Goal: Communication & Community: Answer question/provide support

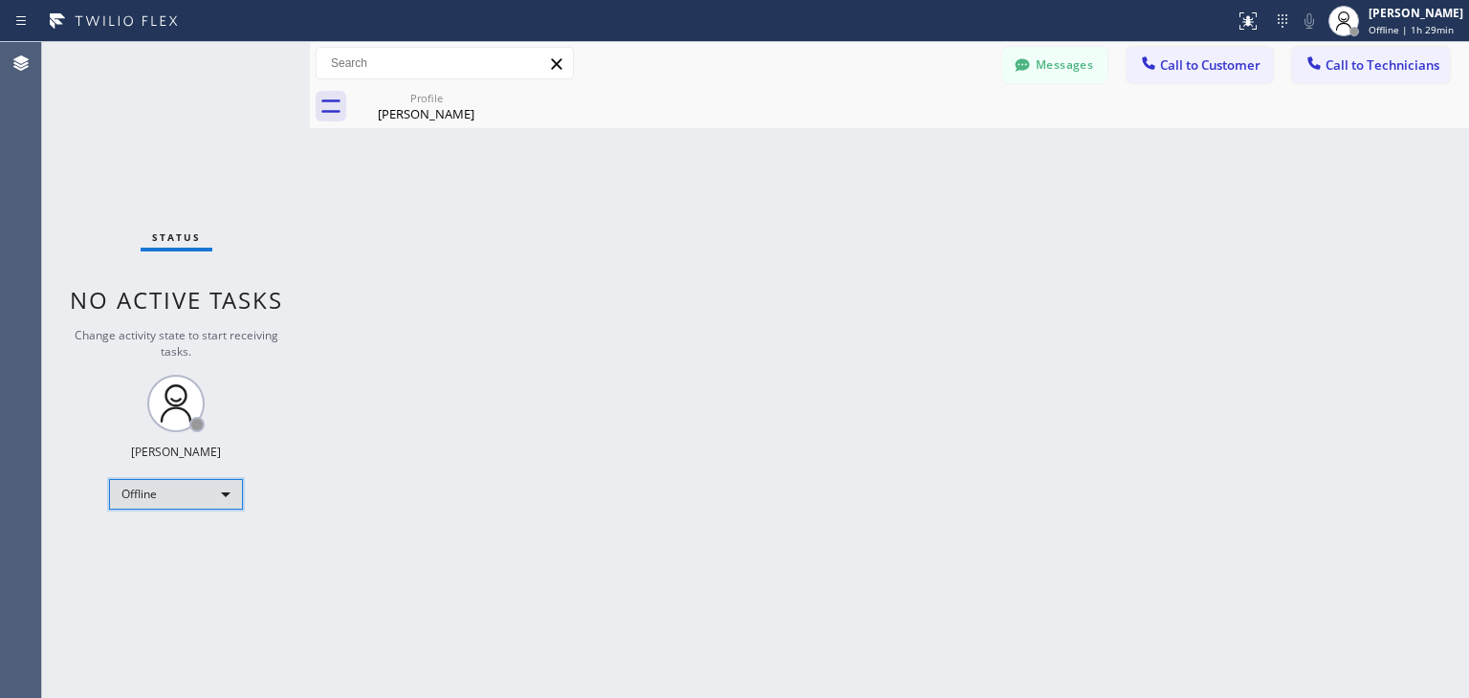
click at [237, 496] on div "Offline" at bounding box center [176, 494] width 134 height 31
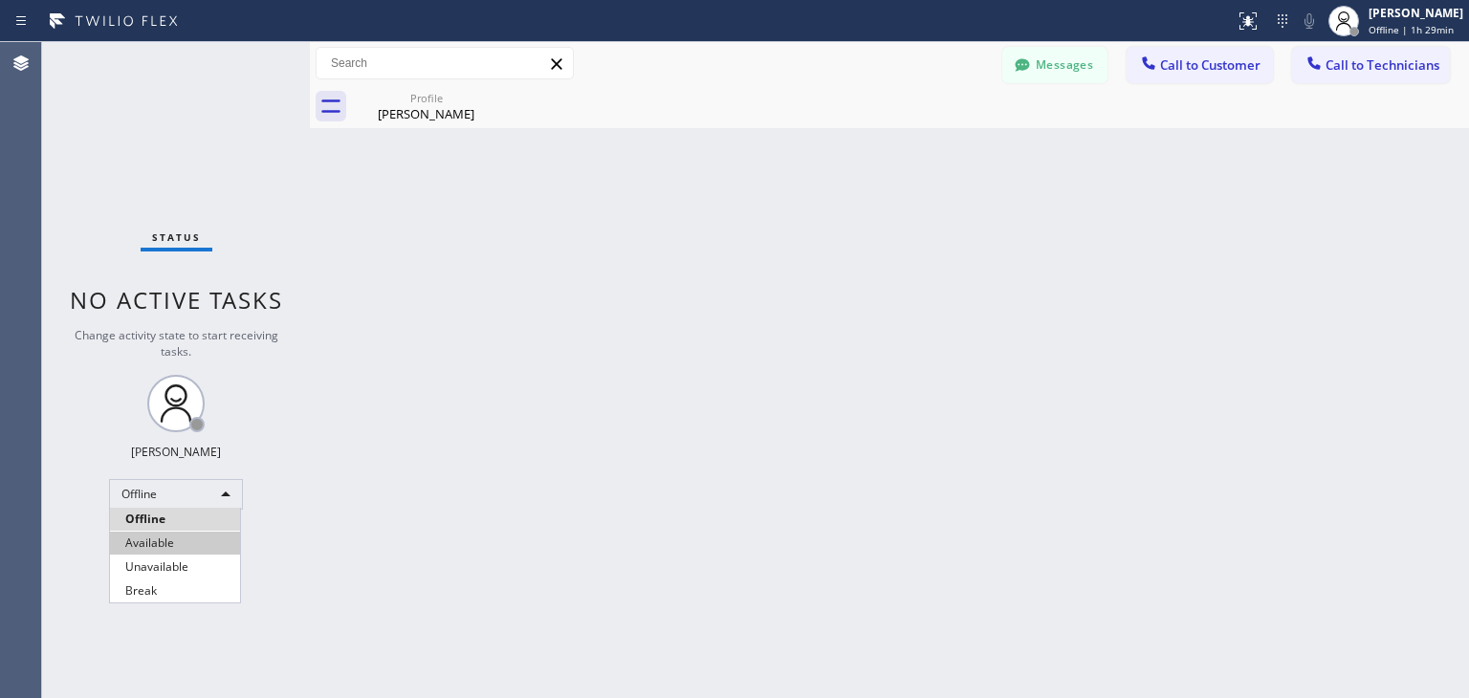
click at [192, 545] on li "Available" at bounding box center [175, 543] width 130 height 23
click at [456, 556] on div "Back to Dashboard Change Sender ID Customers Technicians WE [PERSON_NAME] [DATE…" at bounding box center [889, 370] width 1159 height 656
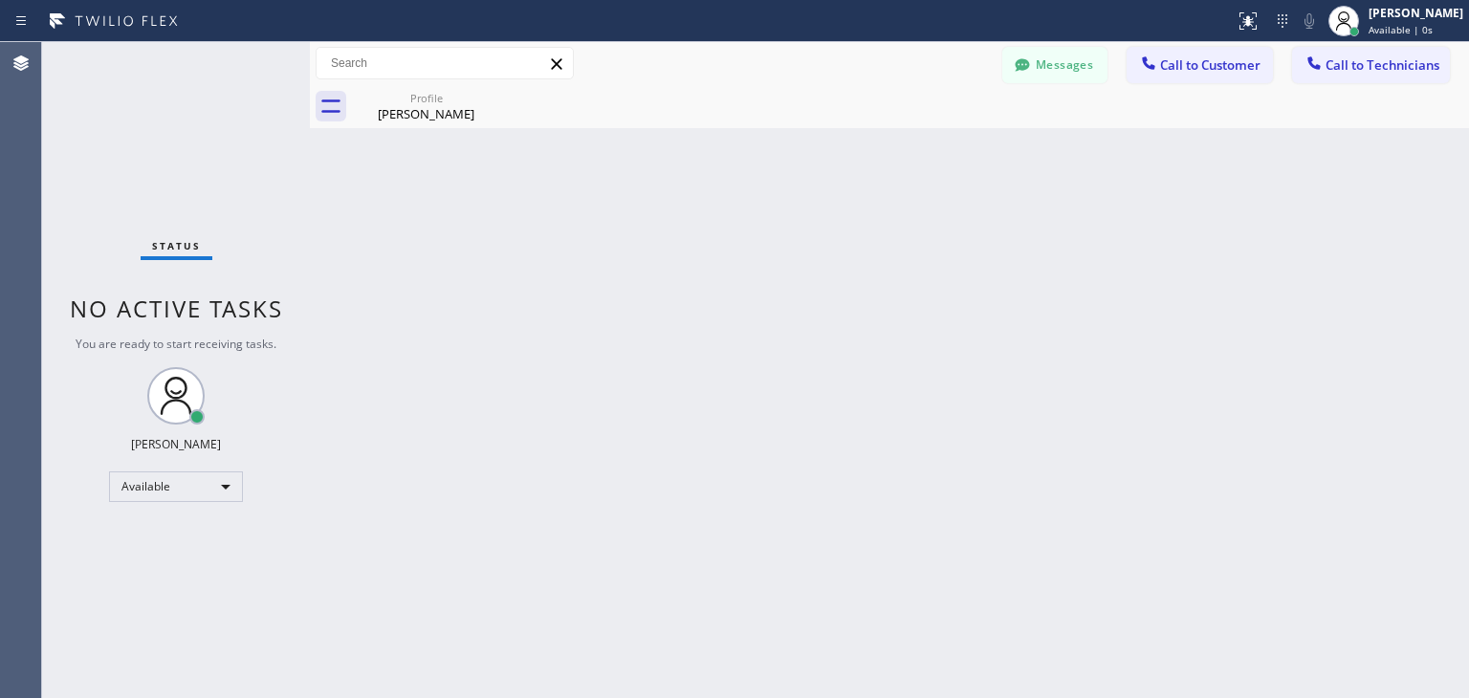
click at [1190, 76] on button "Call to Customer" at bounding box center [1199, 65] width 146 height 36
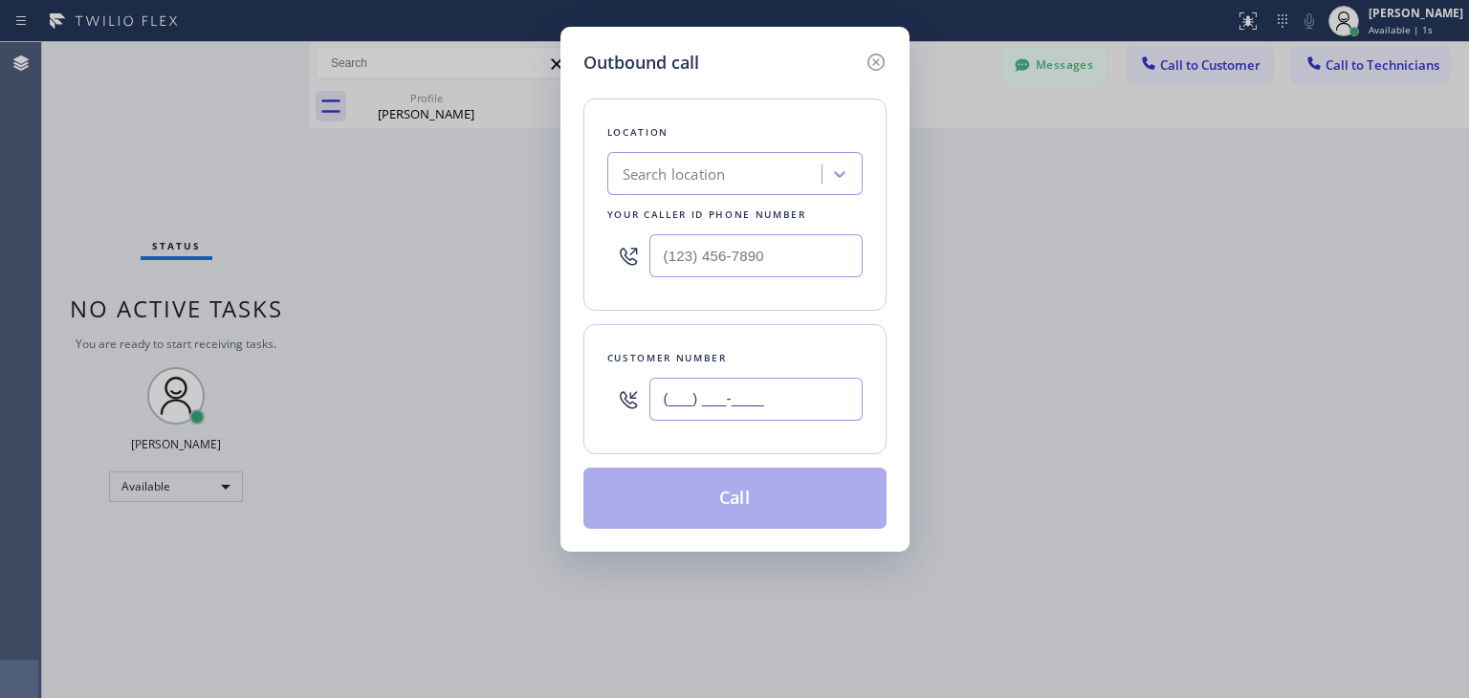
click at [693, 398] on input "(___) ___-____" at bounding box center [755, 399] width 213 height 43
paste input "800) 668-7993"
type input "[PHONE_NUMBER]"
click at [689, 174] on div "Search location" at bounding box center [673, 174] width 103 height 22
type input "Home Alliance"
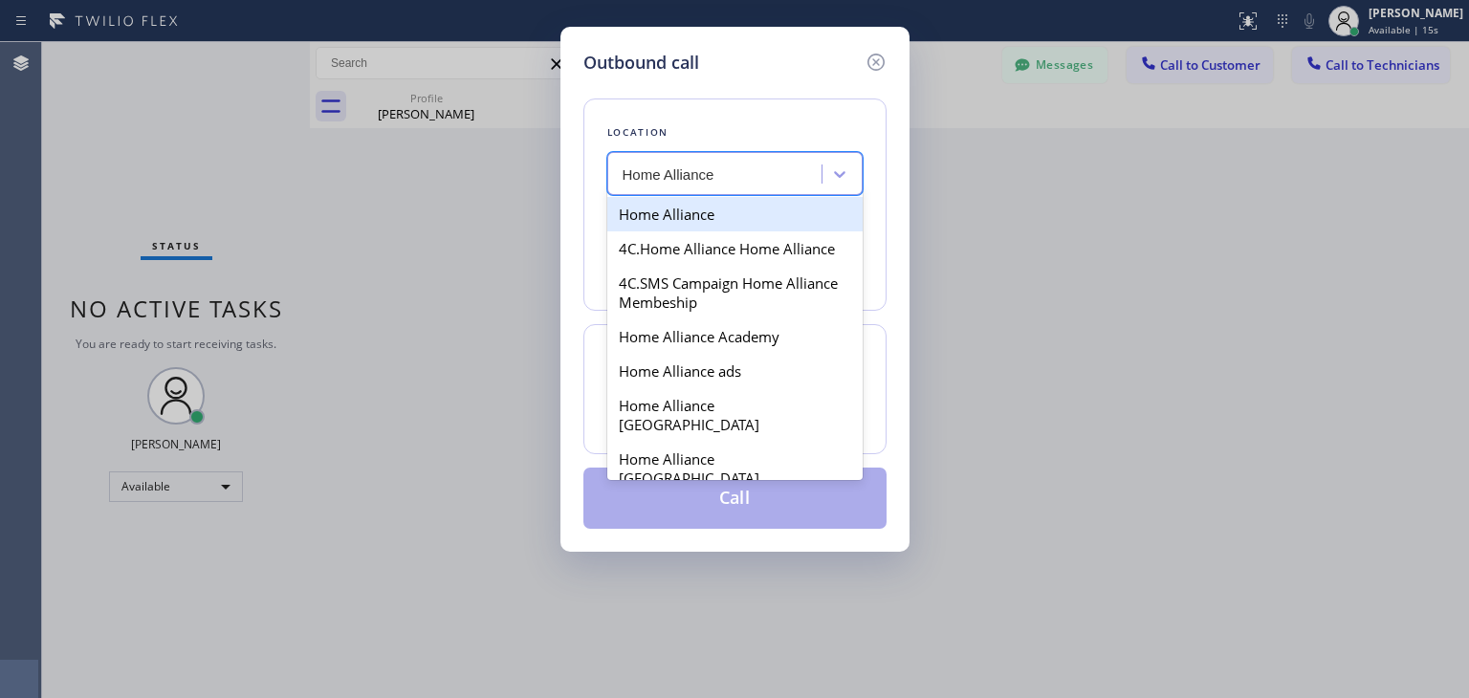
click at [646, 210] on div "Home Alliance" at bounding box center [734, 214] width 255 height 34
type input "[PHONE_NUMBER]"
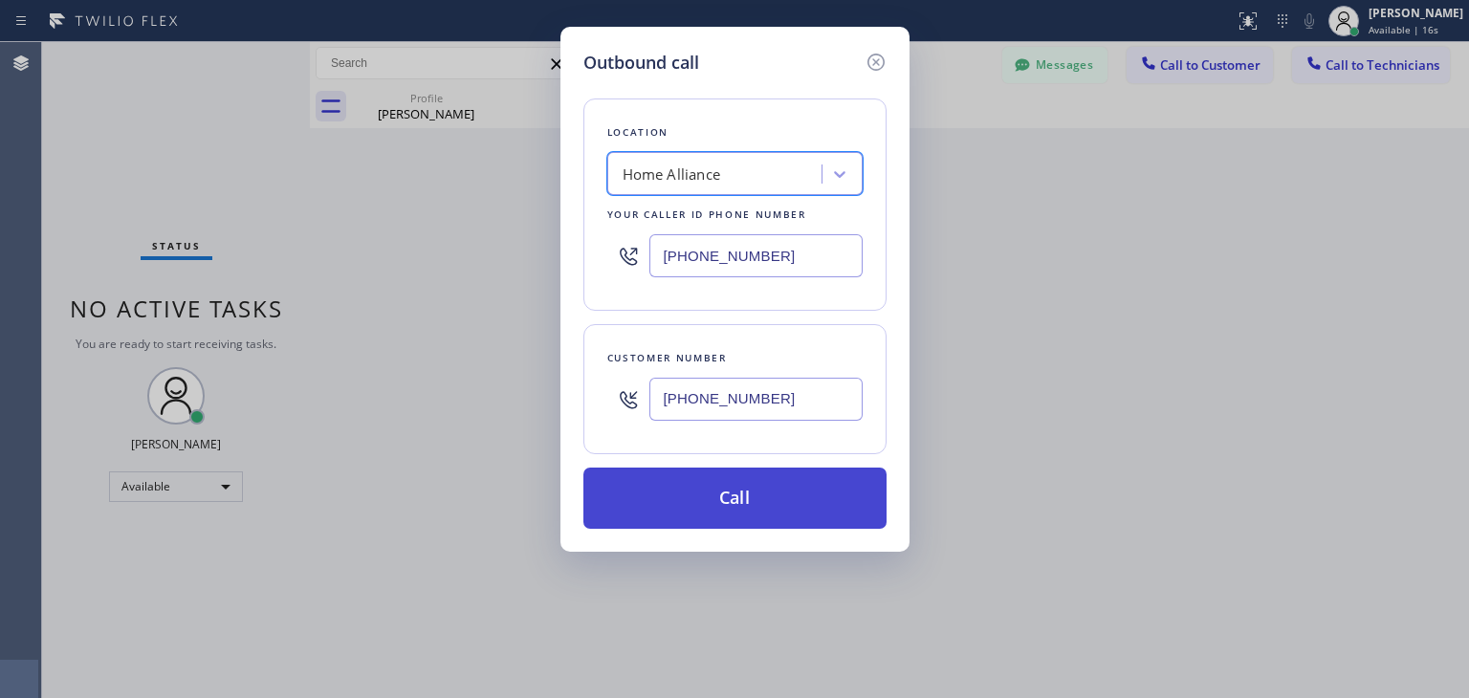
click at [730, 507] on button "Call" at bounding box center [734, 498] width 303 height 61
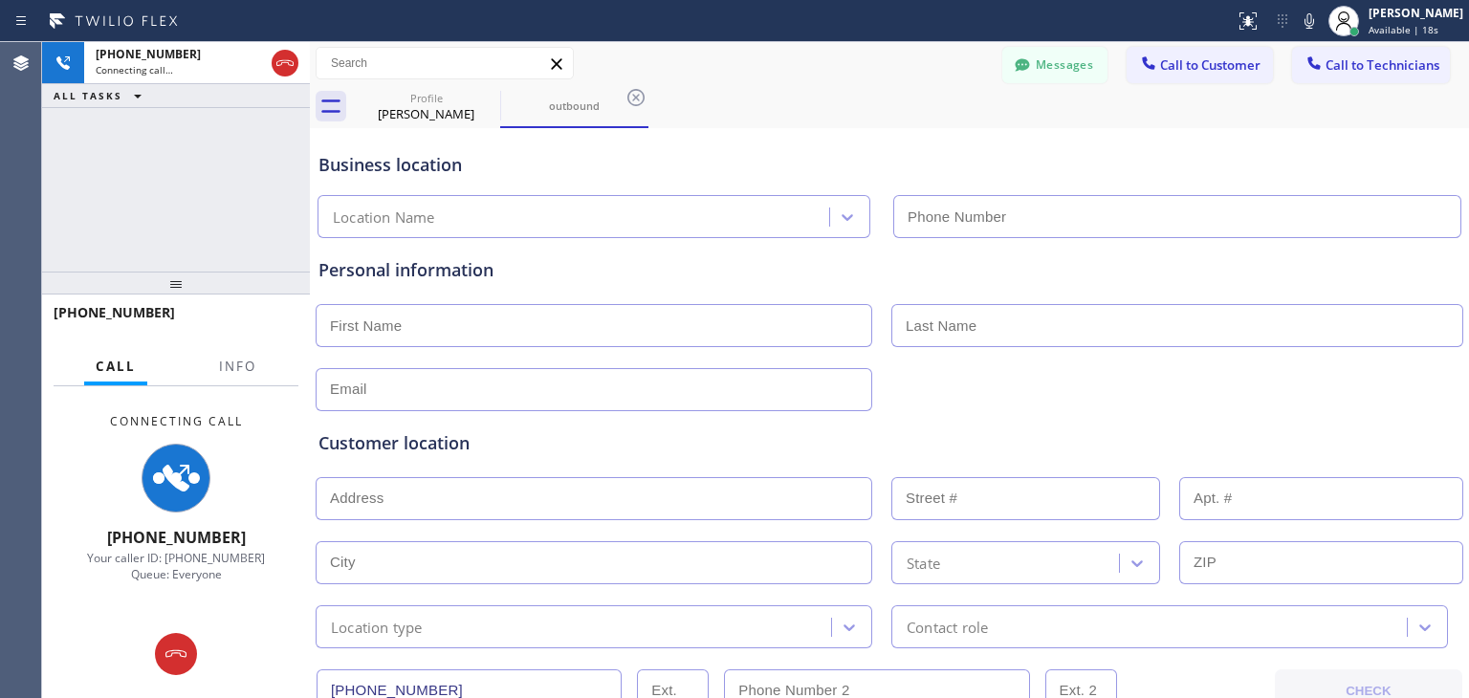
type input "[PHONE_NUMBER]"
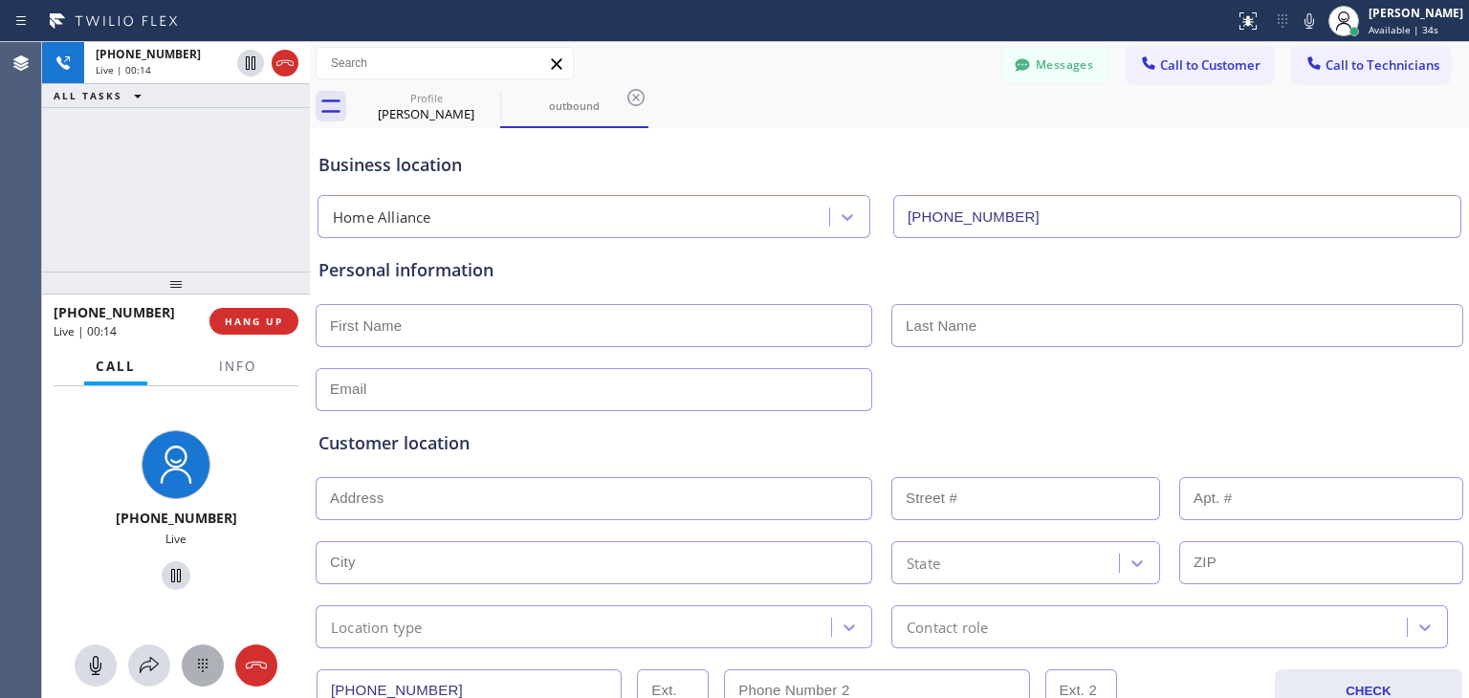
click at [200, 670] on icon at bounding box center [202, 665] width 23 height 23
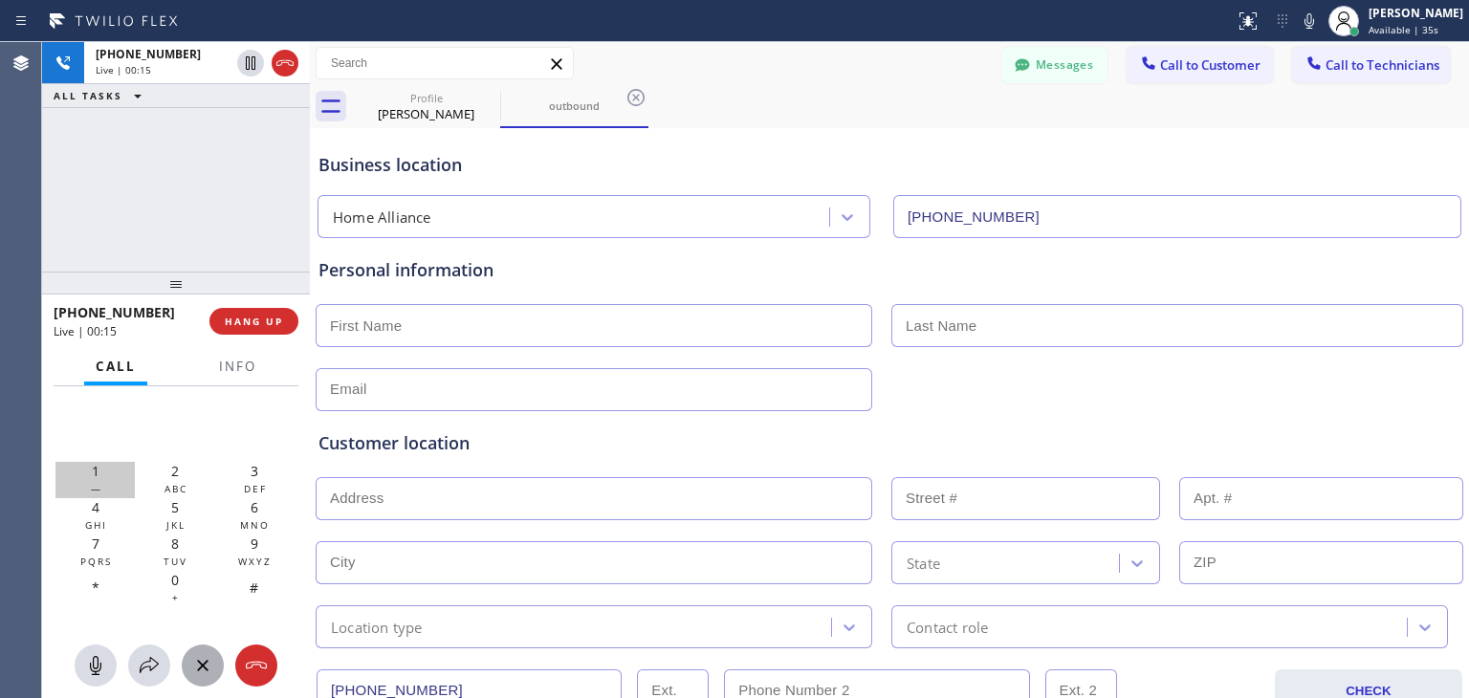
click at [96, 464] on span "1" at bounding box center [96, 471] width 8 height 18
click at [249, 321] on span "HANG UP" at bounding box center [254, 321] width 58 height 13
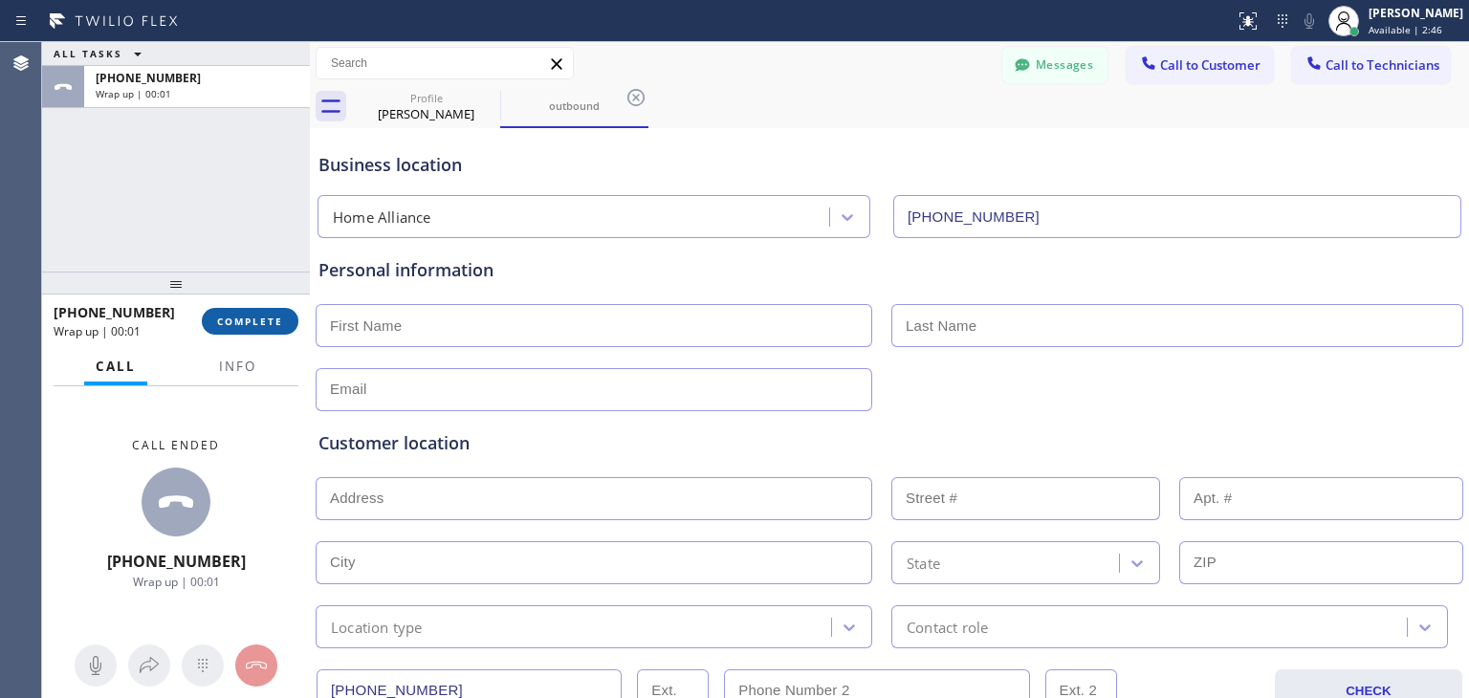
click at [251, 311] on button "COMPLETE" at bounding box center [250, 321] width 97 height 27
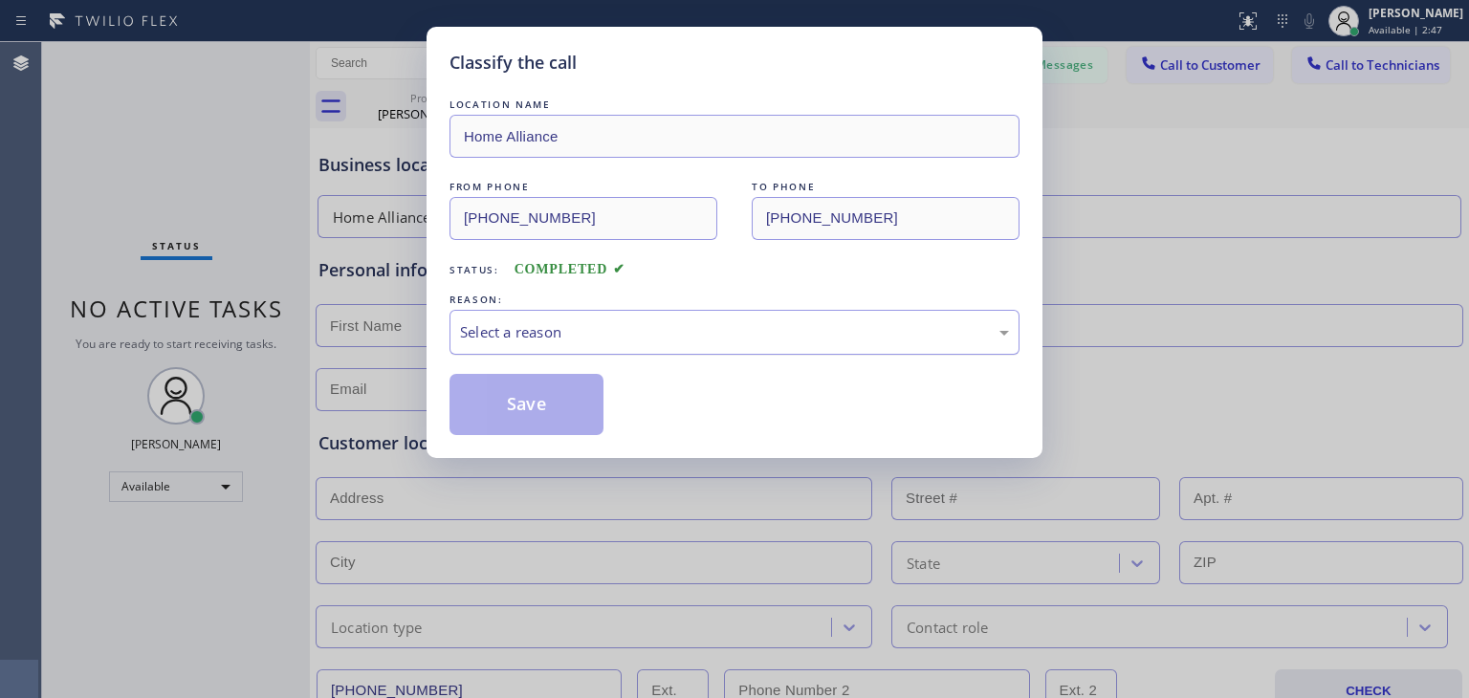
click at [637, 334] on div "Select a reason" at bounding box center [734, 332] width 549 height 22
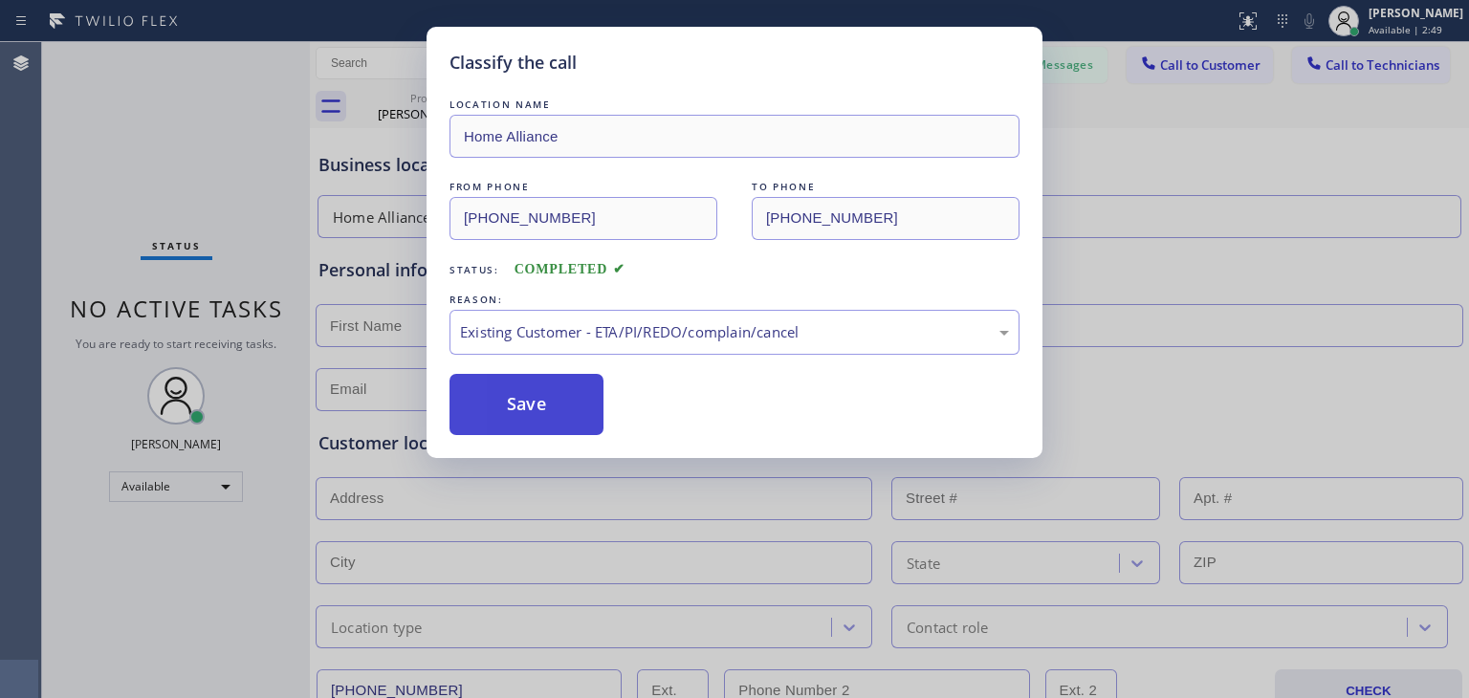
click at [524, 409] on button "Save" at bounding box center [526, 404] width 154 height 61
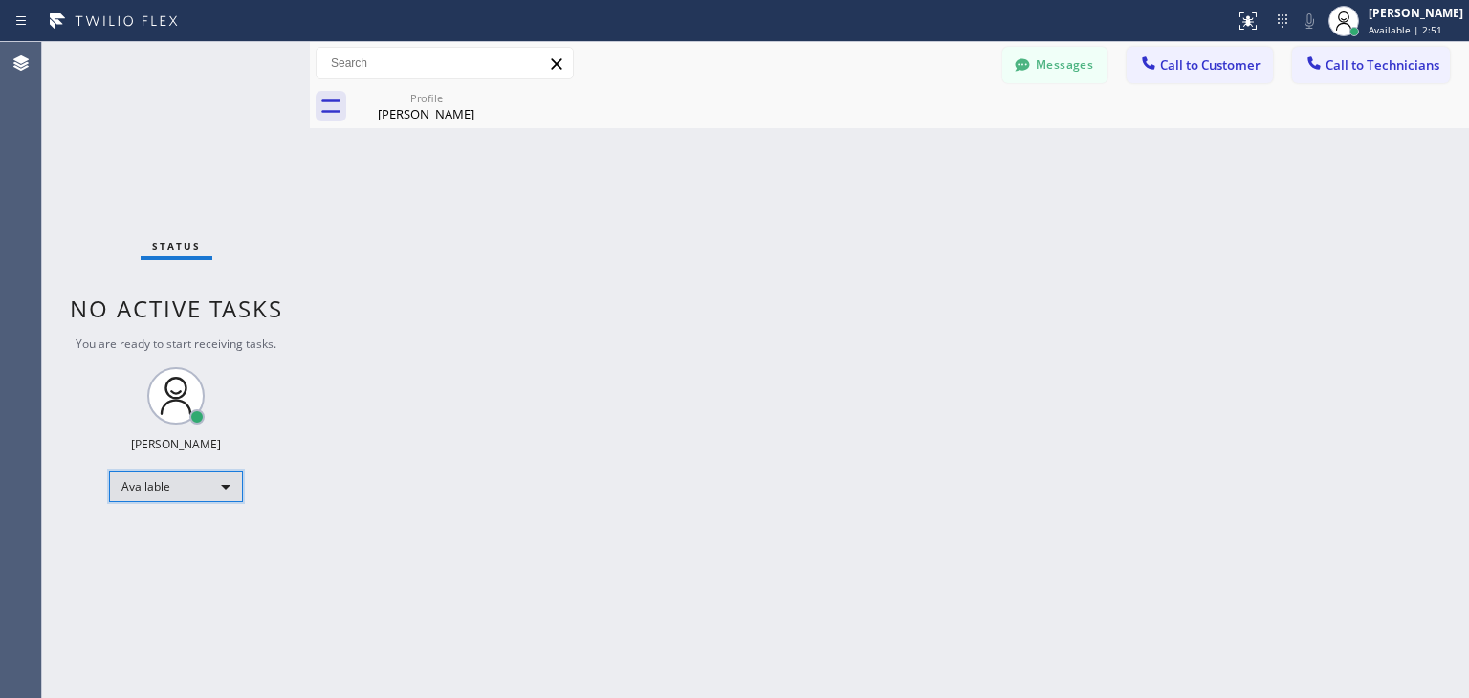
click at [209, 491] on div "Available" at bounding box center [176, 486] width 134 height 31
click at [202, 516] on li "Offline" at bounding box center [175, 511] width 130 height 23
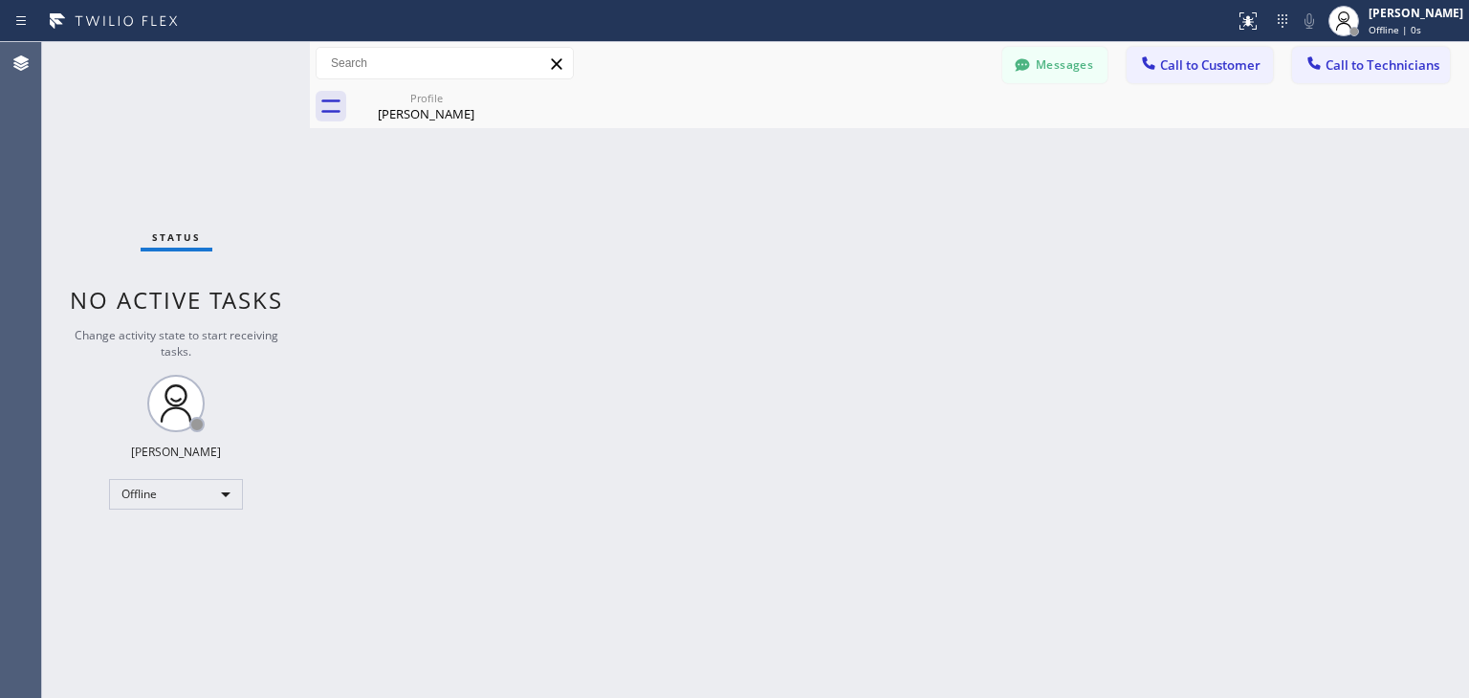
click at [658, 502] on div "Back to Dashboard Change Sender ID Customers Technicians WE [PERSON_NAME] [DATE…" at bounding box center [889, 370] width 1159 height 656
